Goal: Ask a question

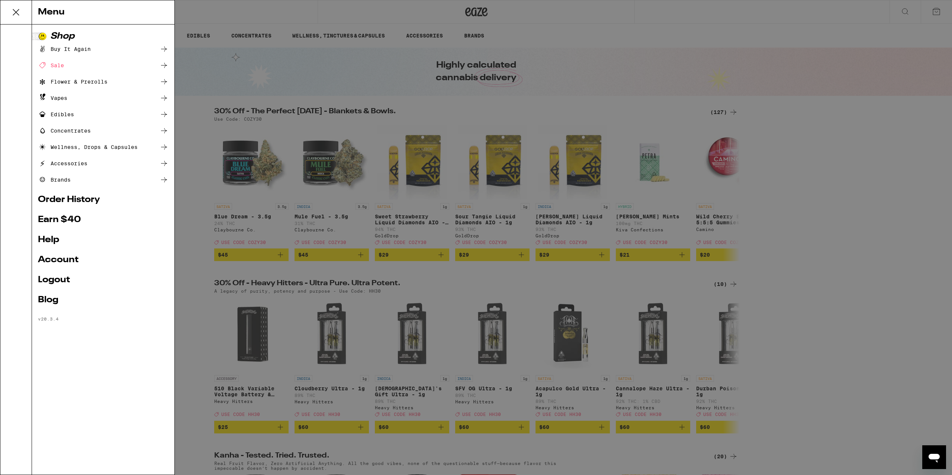
click at [800, 144] on div "Menu Shop Buy It Again Sale Flower & Prerolls Vapes Edibles Concentrates Wellne…" at bounding box center [476, 237] width 952 height 475
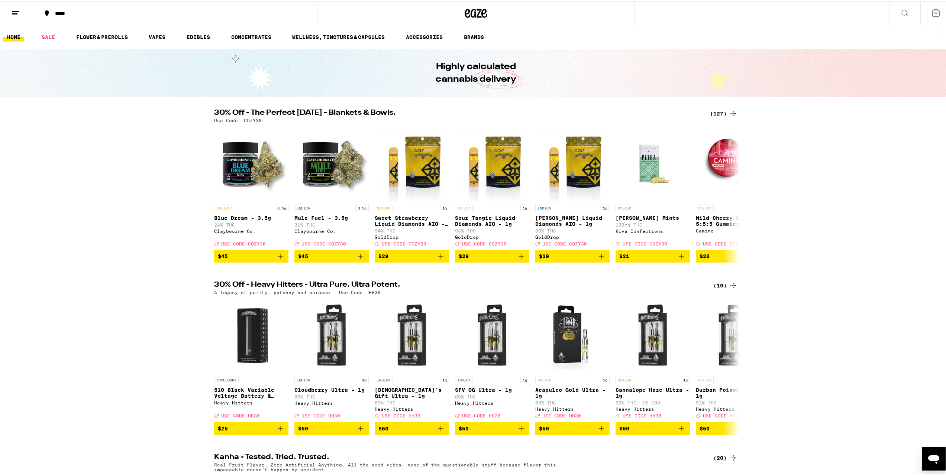
click at [923, 13] on button at bounding box center [935, 11] width 31 height 23
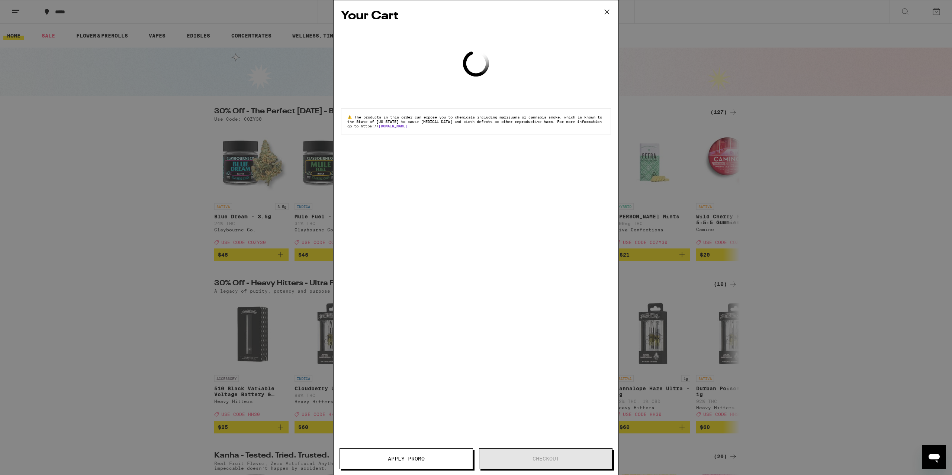
click at [602, 13] on icon at bounding box center [606, 11] width 11 height 11
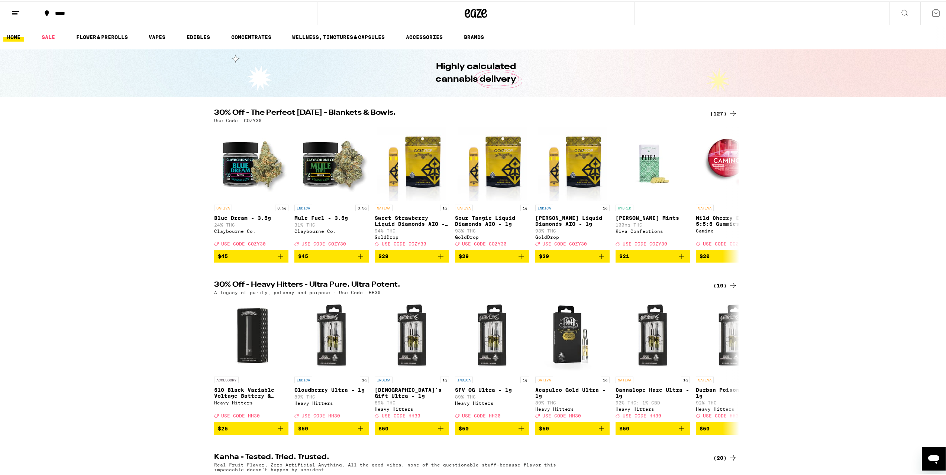
click at [939, 452] on icon "Open messaging window" at bounding box center [933, 458] width 13 height 13
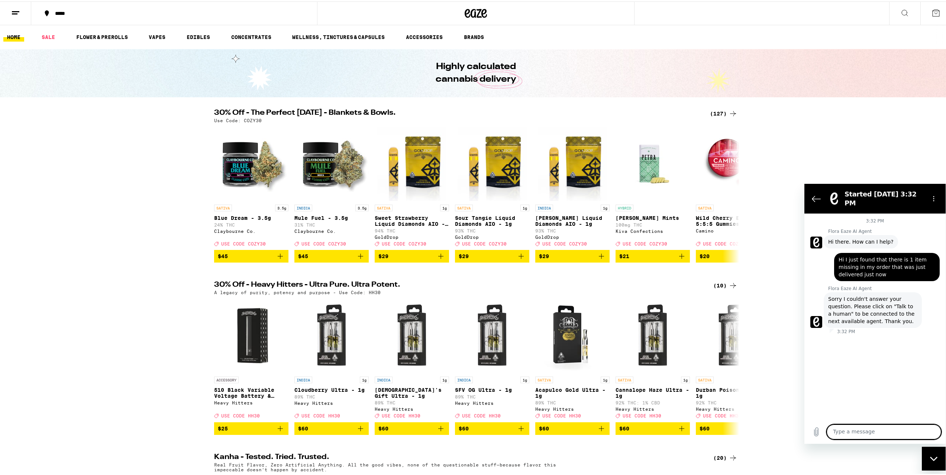
click at [829, 161] on div "30% Off - The Perfect [DATE] - Blankets & Bowls. (127) Use Code: COZY30 SATIVA …" at bounding box center [476, 185] width 952 height 154
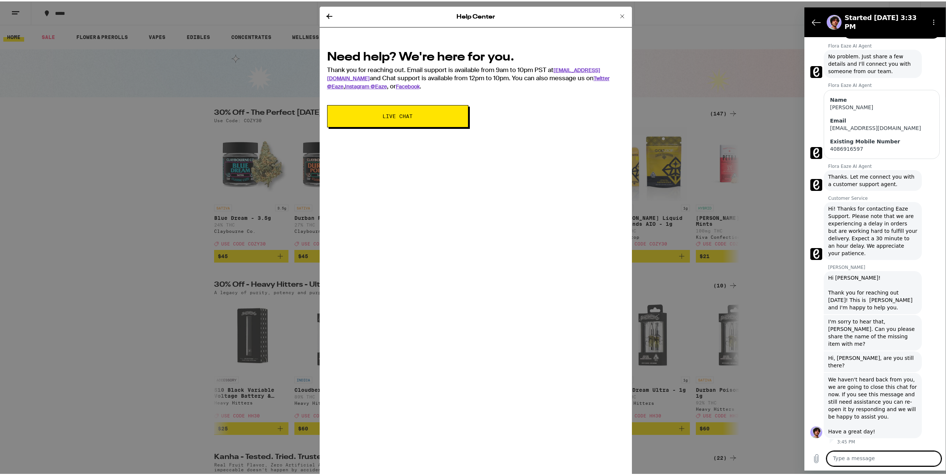
scroll to position [306, 0]
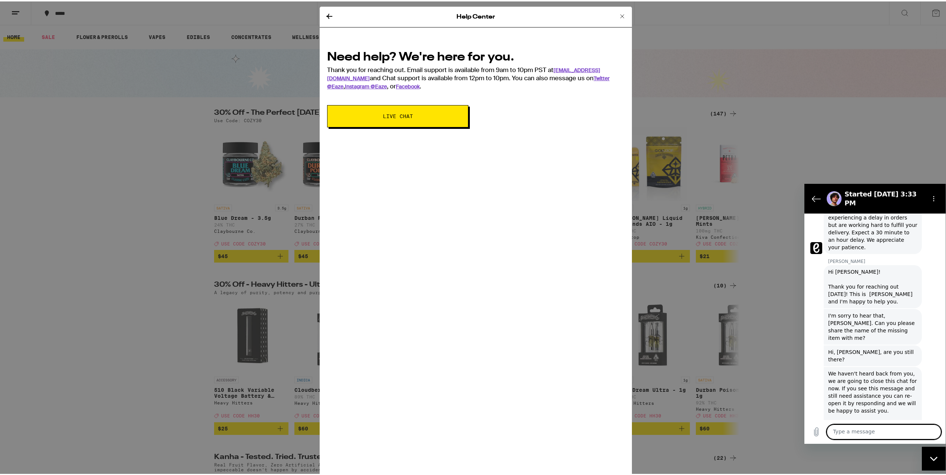
click at [390, 215] on textarea at bounding box center [884, 432] width 114 height 15
type textarea "Hi sorry"
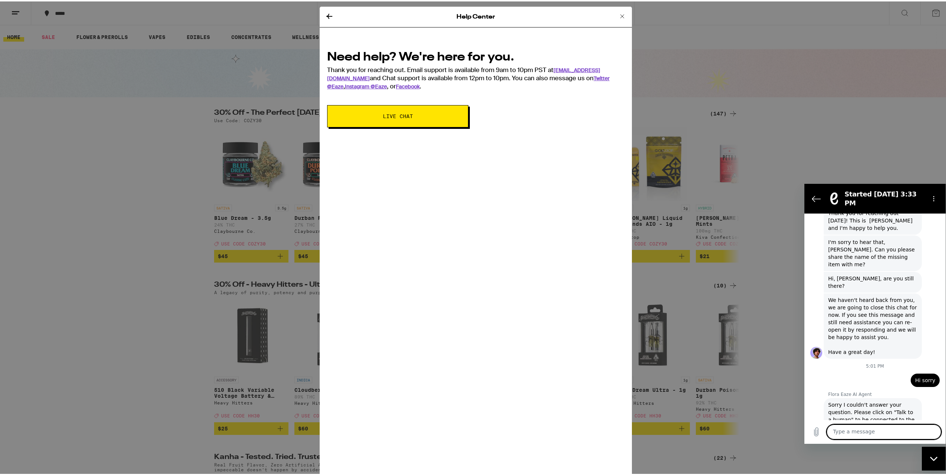
scroll to position [381, 0]
type textarea "talk to a human"
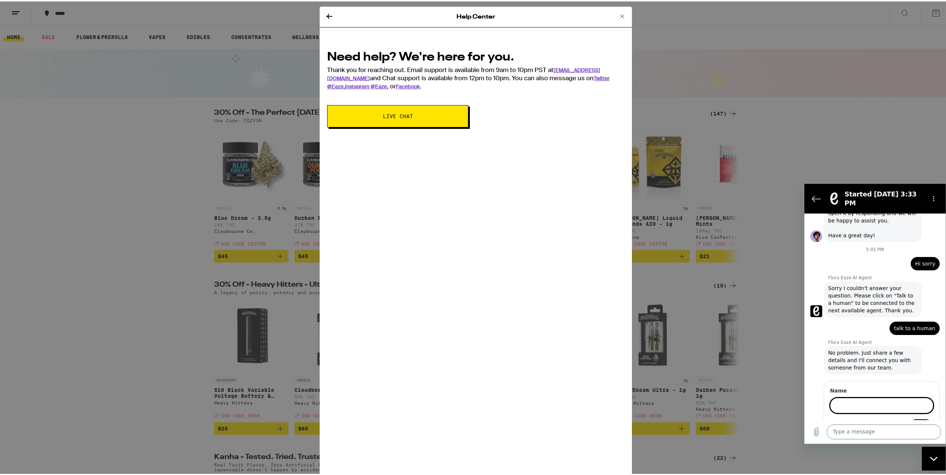
scroll to position [496, 0]
